Goal: Transaction & Acquisition: Subscribe to service/newsletter

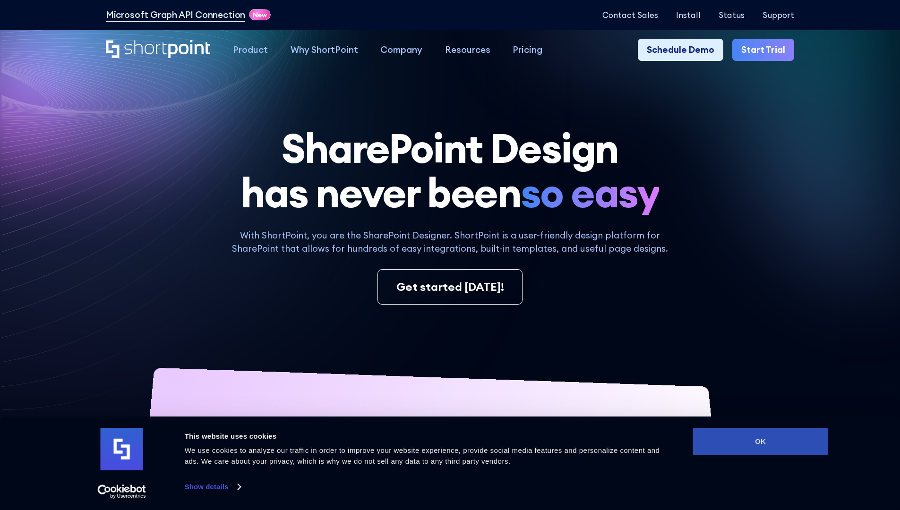
click at [760, 442] on button "OK" at bounding box center [760, 441] width 135 height 27
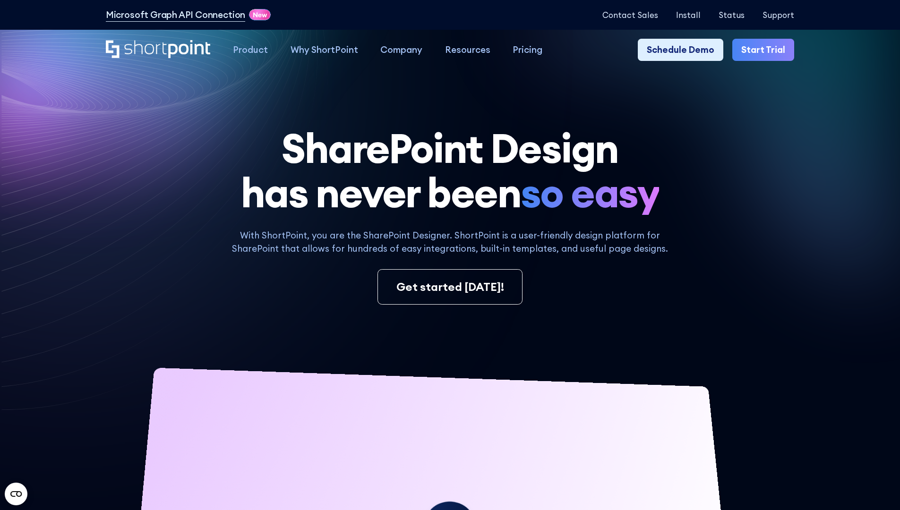
click at [766, 50] on link "Start Trial" at bounding box center [763, 50] width 62 height 23
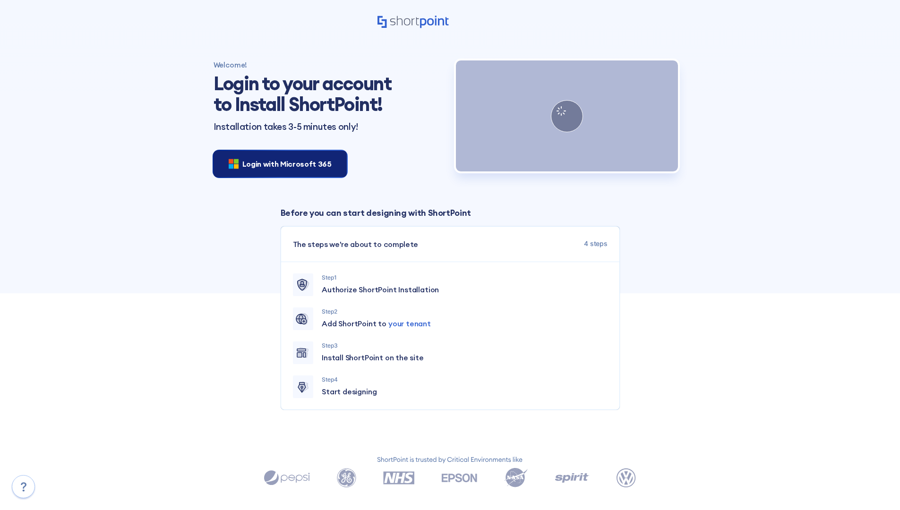
click at [277, 163] on span "Login with Microsoft 365" at bounding box center [286, 163] width 89 height 11
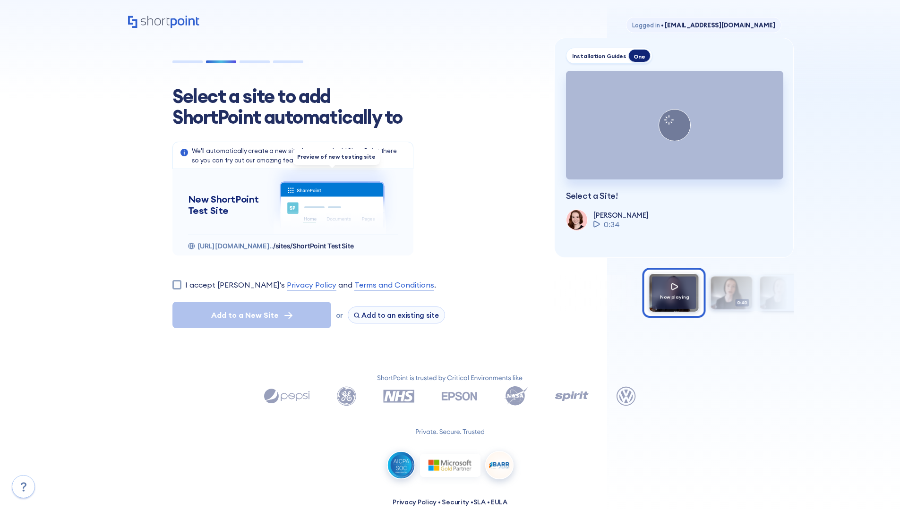
click at [177, 284] on input "I accept ShortPoint's Privacy Policy and Terms and Conditions ." at bounding box center [176, 284] width 9 height 9
checkbox input "true"
click at [251, 315] on span "Add to a New Site" at bounding box center [245, 314] width 68 height 11
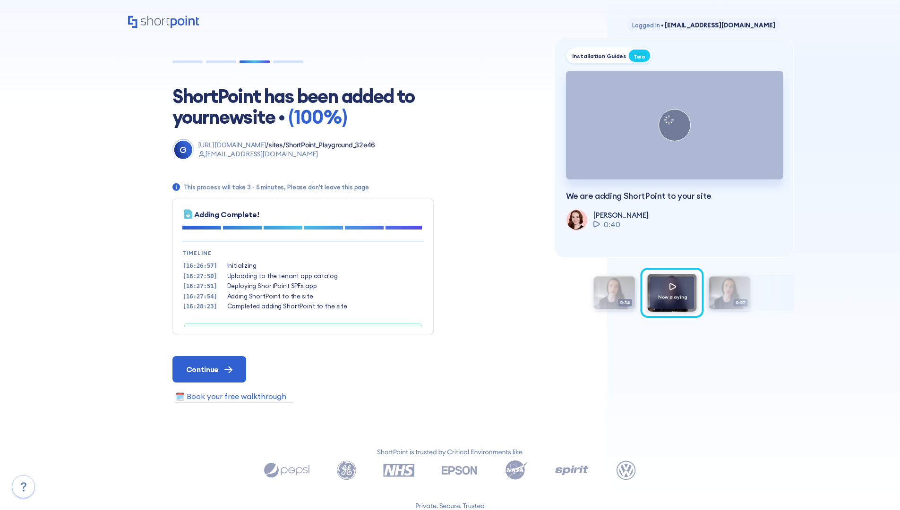
scroll to position [29, 0]
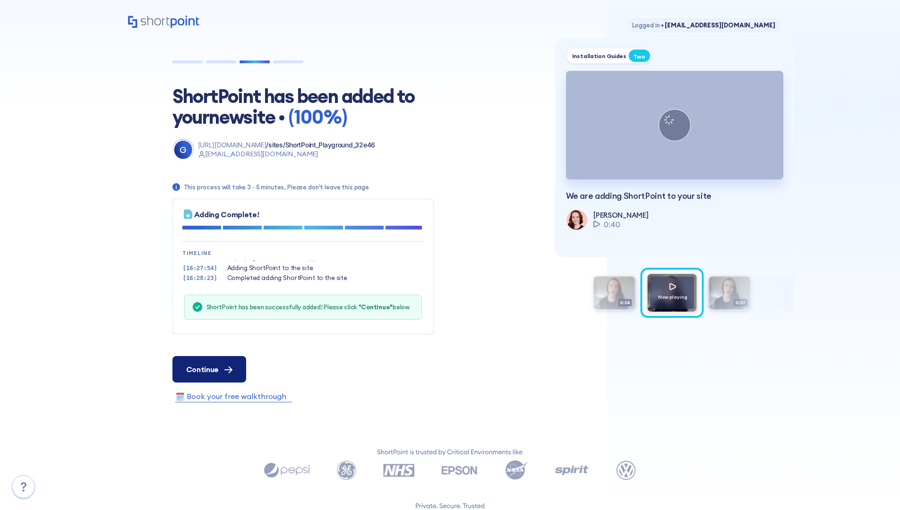
click at [209, 369] on span "Continue" at bounding box center [202, 369] width 33 height 11
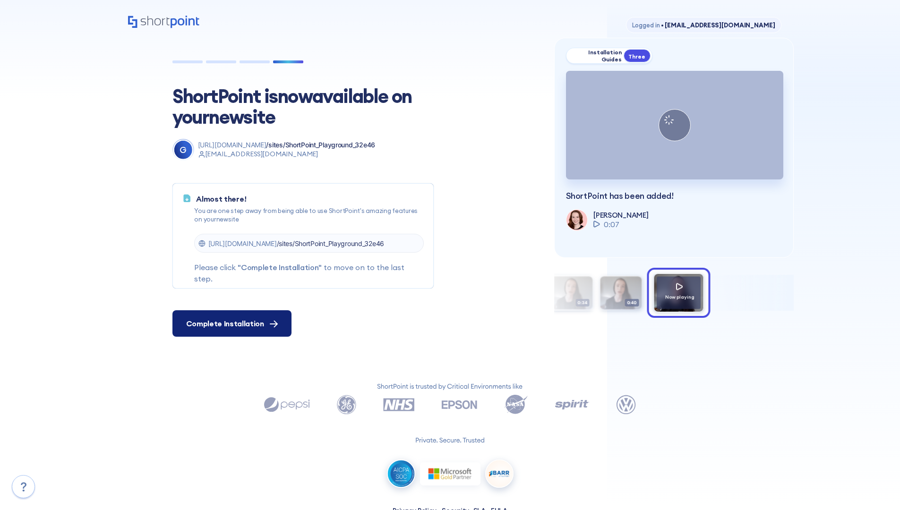
click at [231, 324] on span "Complete Installation" at bounding box center [225, 323] width 78 height 11
